Goal: Find specific page/section: Find specific page/section

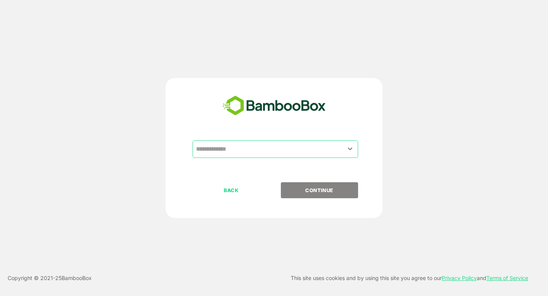
click at [221, 147] on input "text" at bounding box center [275, 149] width 163 height 14
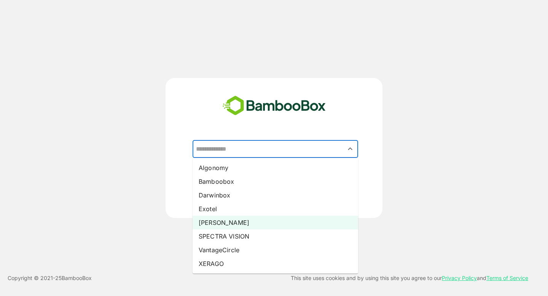
click at [227, 222] on li "[PERSON_NAME]" at bounding box center [276, 223] width 166 height 14
type input "*****"
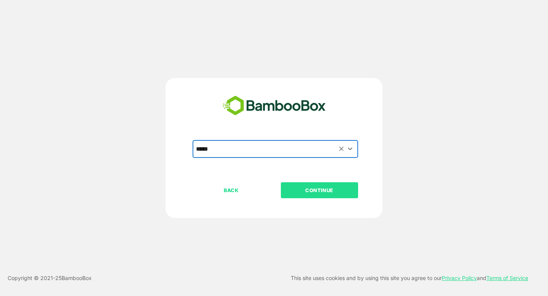
click at [307, 200] on div "BACK CONTINUE" at bounding box center [281, 214] width 176 height 65
click at [301, 192] on p "CONTINUE" at bounding box center [319, 190] width 76 height 8
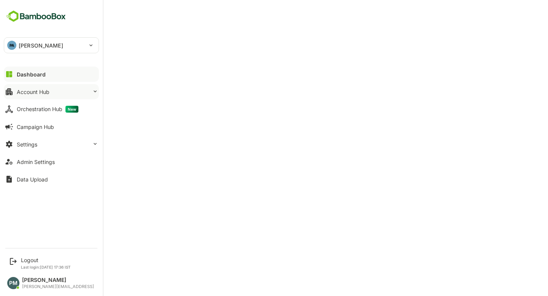
click at [30, 96] on button "Account Hub" at bounding box center [51, 91] width 95 height 15
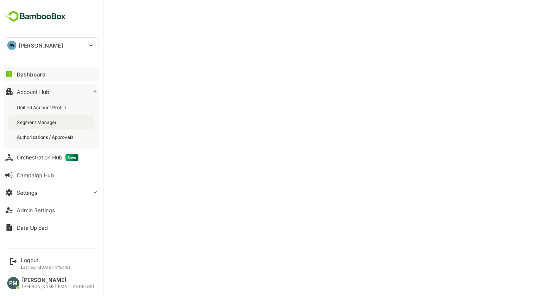
click at [51, 123] on div "Segment Manager" at bounding box center [38, 122] width 42 height 6
